Goal: Task Accomplishment & Management: Complete application form

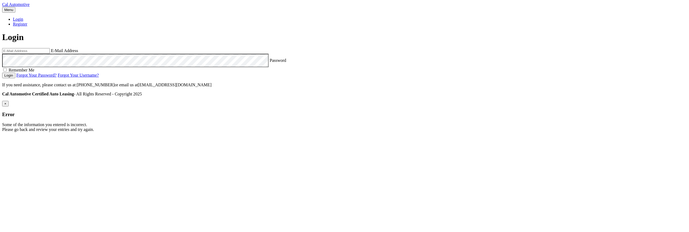
click at [50, 54] on input "email" at bounding box center [26, 51] width 48 height 6
type input "[EMAIL_ADDRESS][DOMAIN_NAME]"
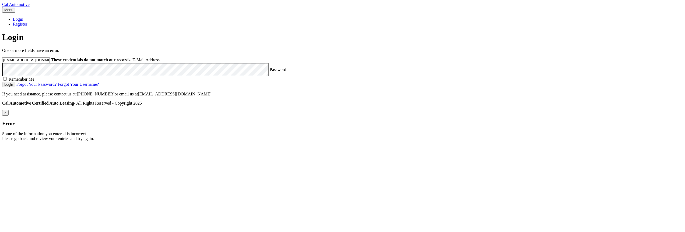
click at [2, 82] on button "Login" at bounding box center [8, 85] width 13 height 6
